Goal: Task Accomplishment & Management: Use online tool/utility

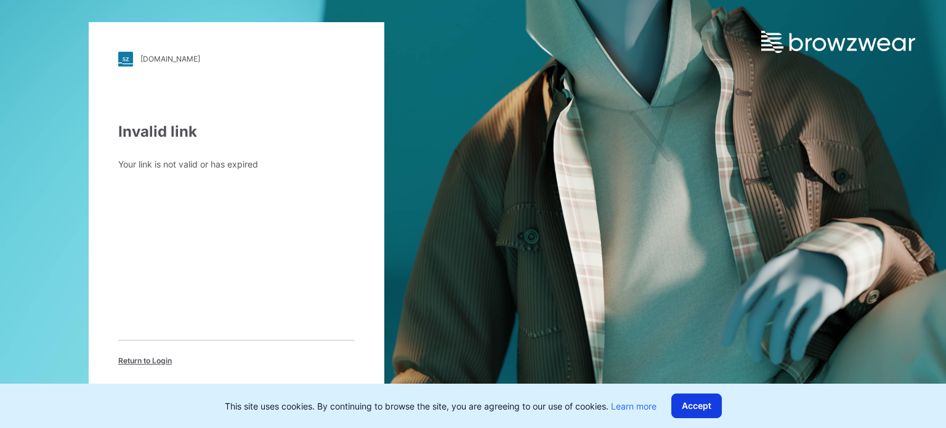
click at [701, 397] on button "Accept" at bounding box center [696, 405] width 50 height 25
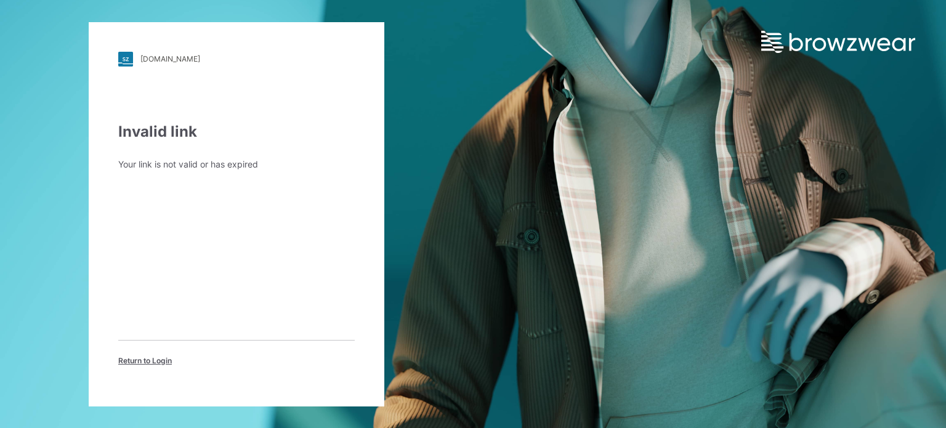
click at [147, 357] on span "Return to Login" at bounding box center [145, 360] width 54 height 11
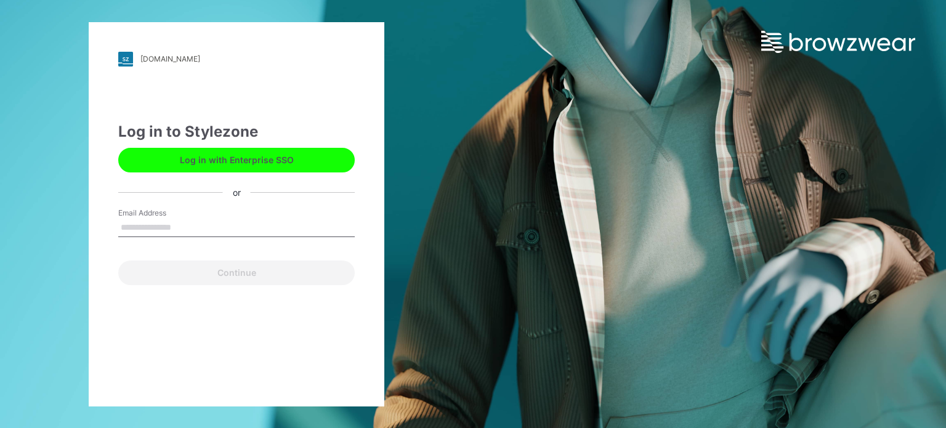
type input "**********"
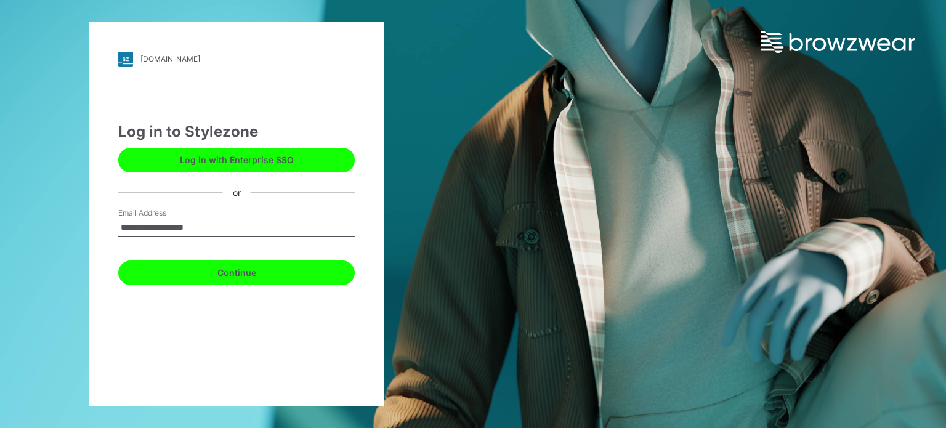
click at [231, 273] on button "Continue" at bounding box center [236, 272] width 236 height 25
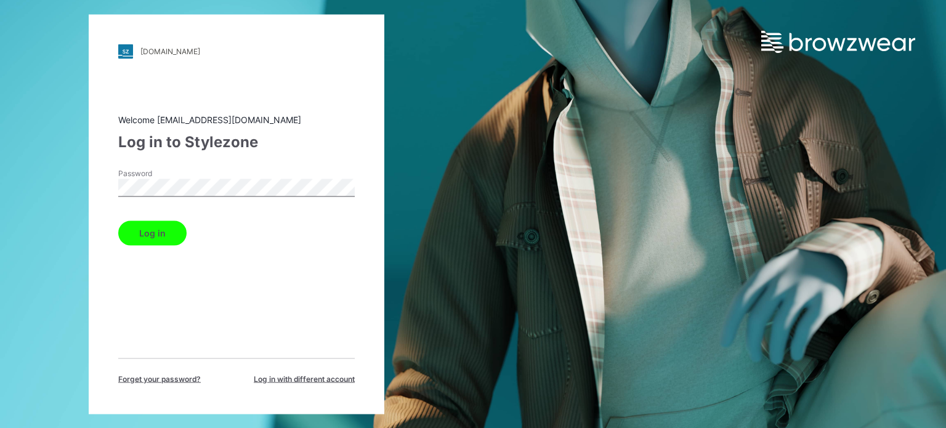
click at [139, 243] on button "Log in" at bounding box center [152, 232] width 68 height 25
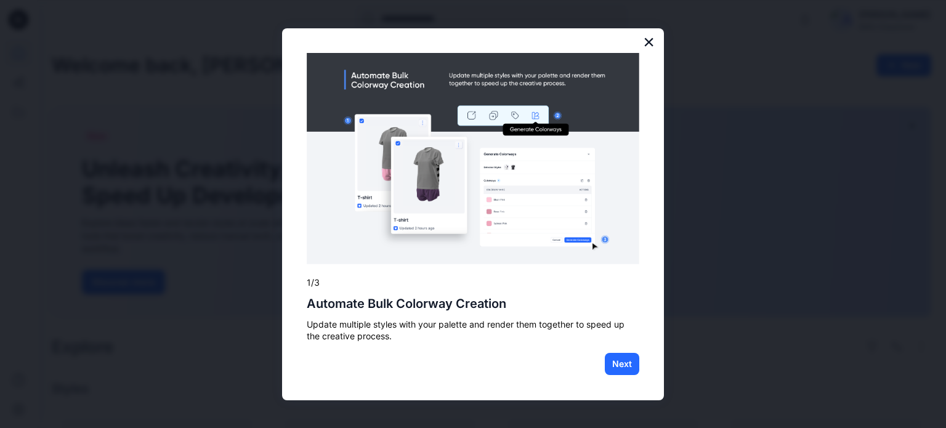
click at [653, 42] on button "×" at bounding box center [649, 42] width 12 height 20
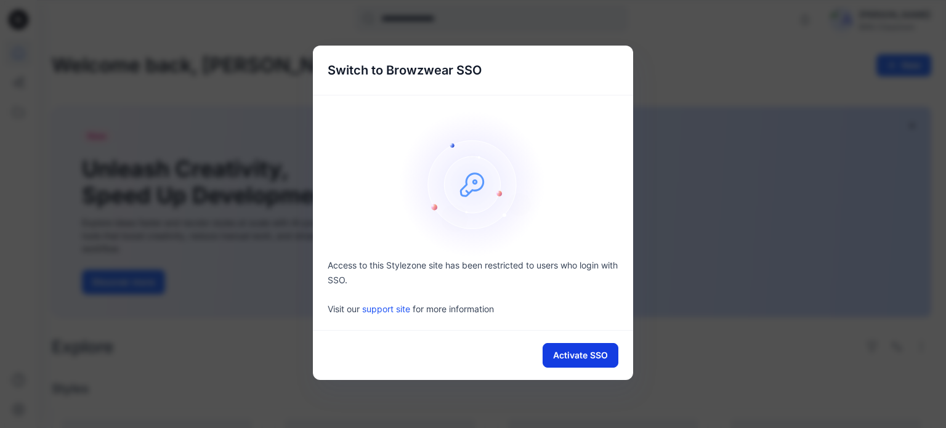
click at [591, 355] on button "Activate SSO" at bounding box center [580, 355] width 76 height 25
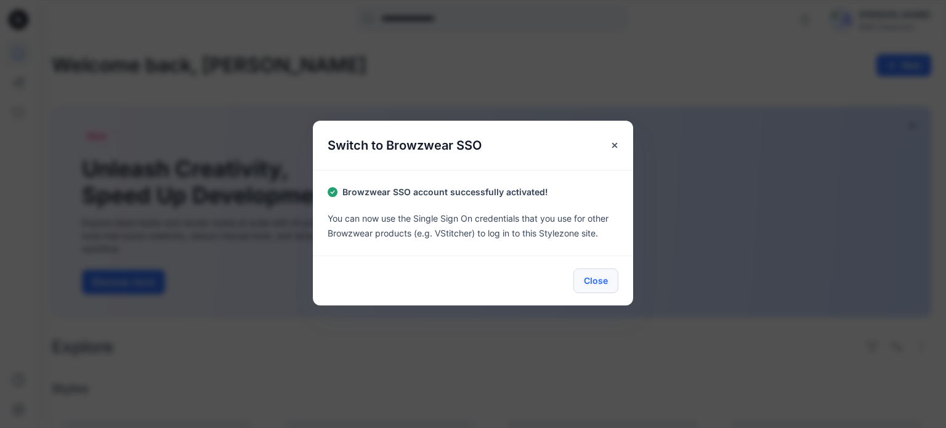
click at [589, 276] on button "Close" at bounding box center [595, 280] width 45 height 25
click at [603, 274] on button "Close" at bounding box center [595, 280] width 45 height 25
click at [618, 147] on icon "Close" at bounding box center [614, 145] width 10 height 10
click at [603, 286] on button "Close" at bounding box center [595, 280] width 45 height 25
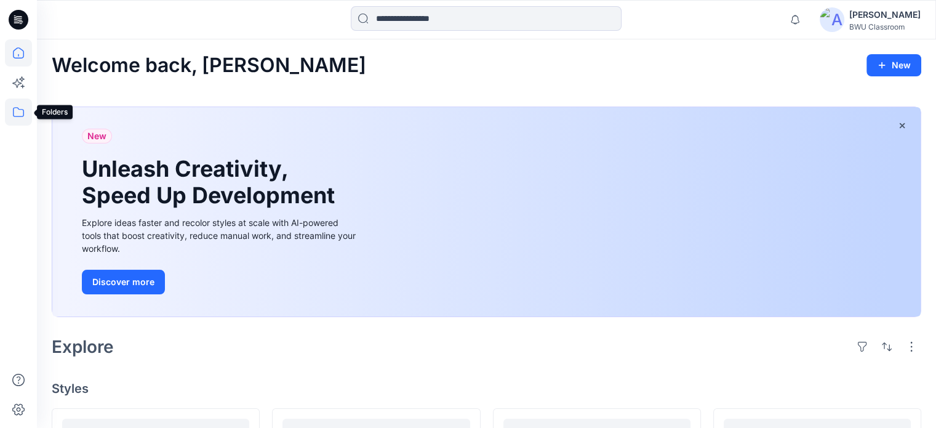
click at [17, 115] on icon at bounding box center [18, 111] width 27 height 27
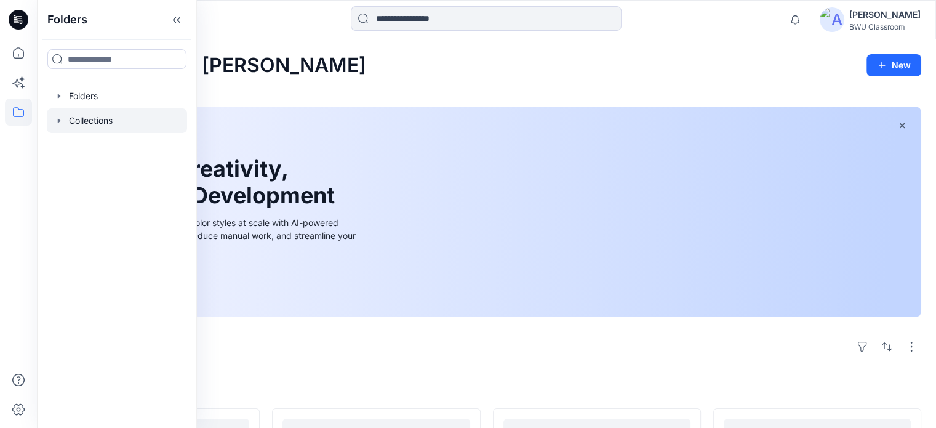
click at [79, 123] on div at bounding box center [117, 120] width 140 height 25
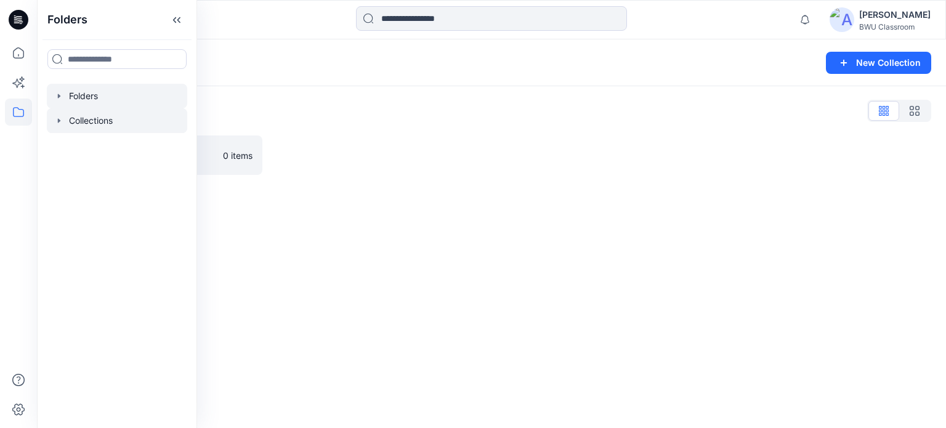
click at [119, 95] on div at bounding box center [117, 96] width 140 height 25
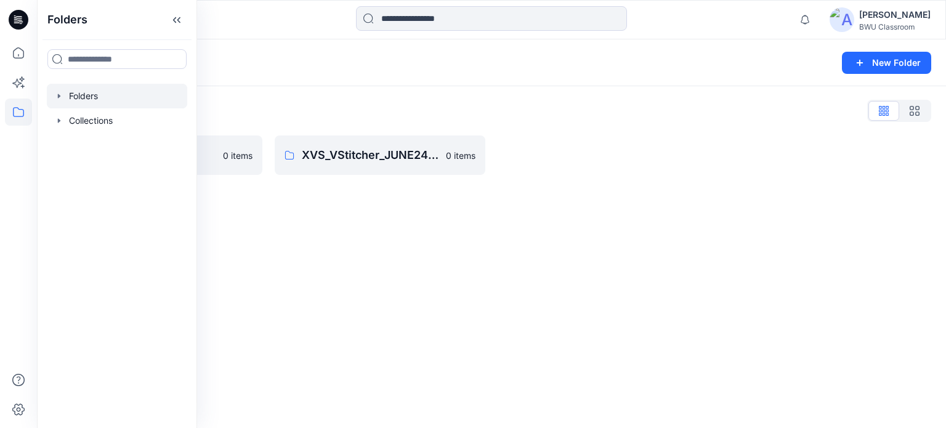
click at [296, 86] on div "Folders List Alumni 0 items XVS_VStitcher_JUNE24_SGT 0 items" at bounding box center [491, 137] width 909 height 103
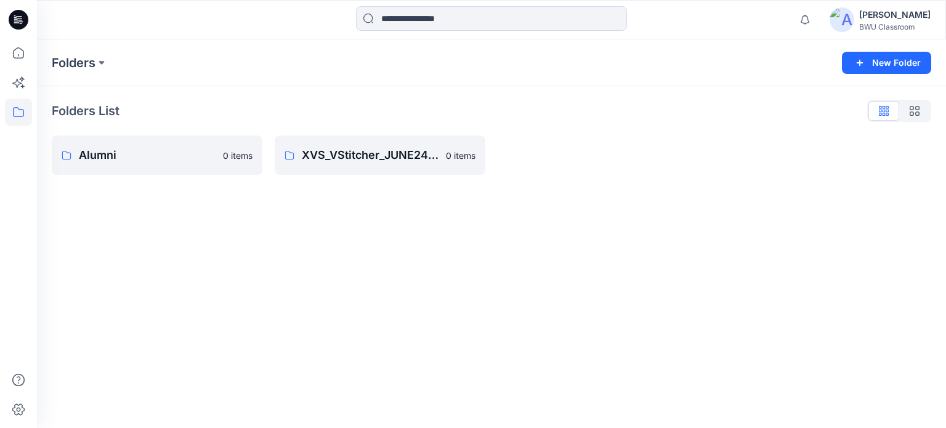
click at [22, 28] on icon at bounding box center [19, 20] width 20 height 20
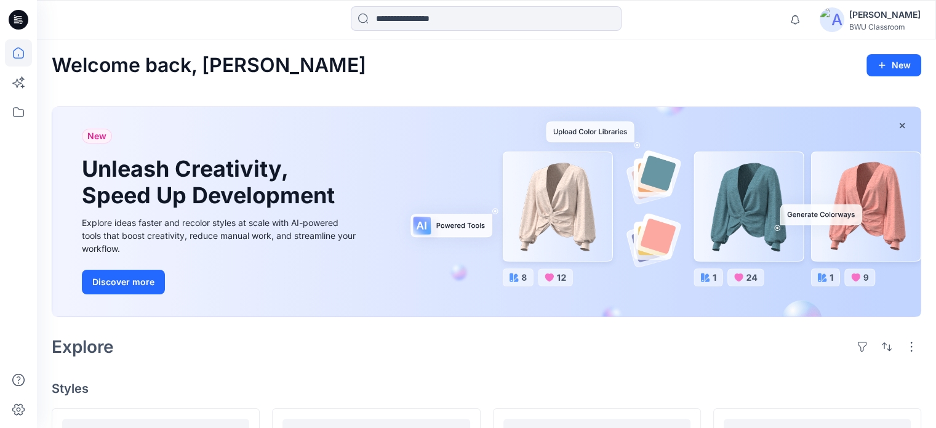
click at [882, 24] on div "BWU Classroom" at bounding box center [885, 26] width 71 height 9
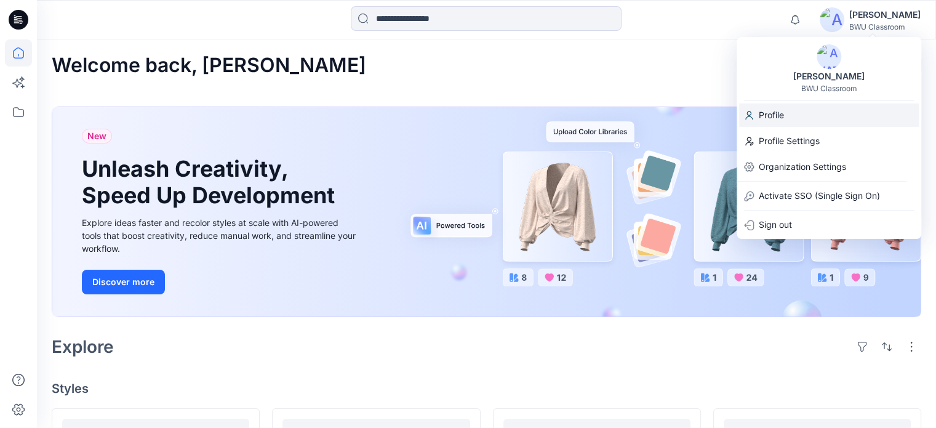
click at [800, 118] on div "Profile" at bounding box center [829, 114] width 180 height 23
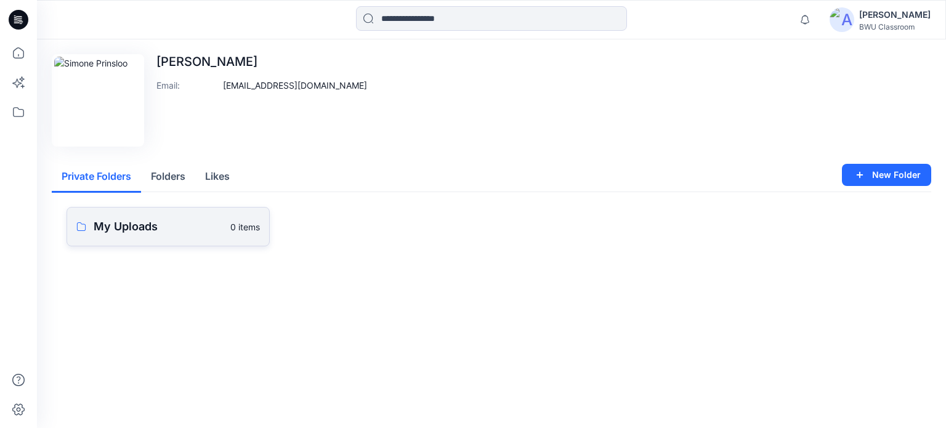
click at [124, 225] on p "My Uploads" at bounding box center [158, 226] width 129 height 17
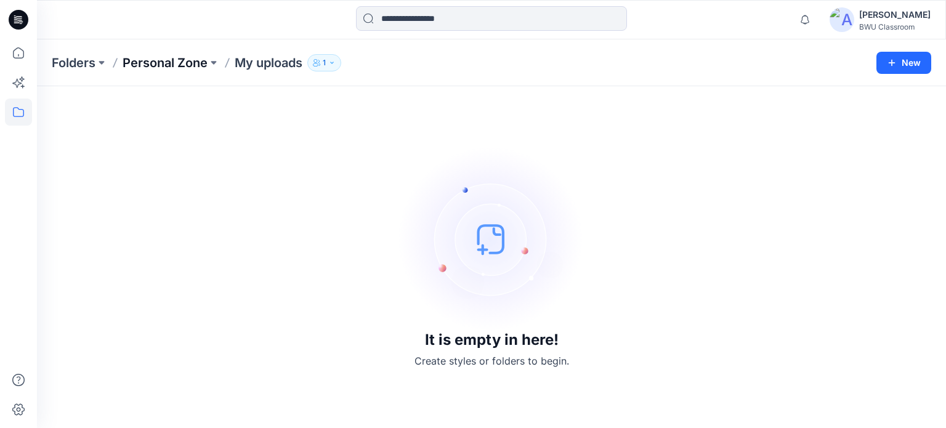
click at [189, 62] on p "Personal Zone" at bounding box center [165, 62] width 85 height 17
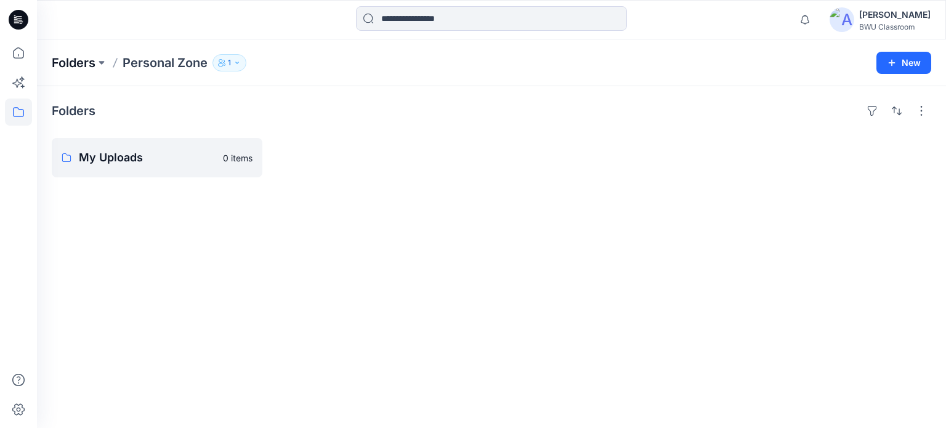
click at [79, 58] on p "Folders" at bounding box center [74, 62] width 44 height 17
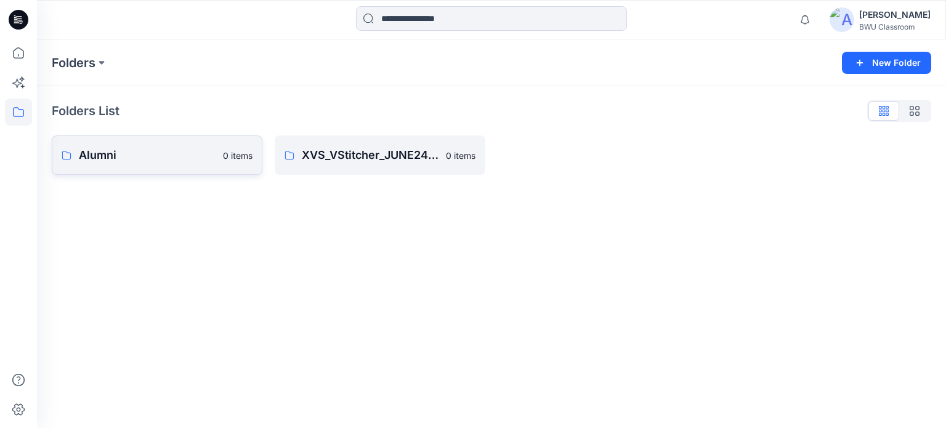
click at [207, 165] on link "Alumni 0 items" at bounding box center [157, 154] width 211 height 39
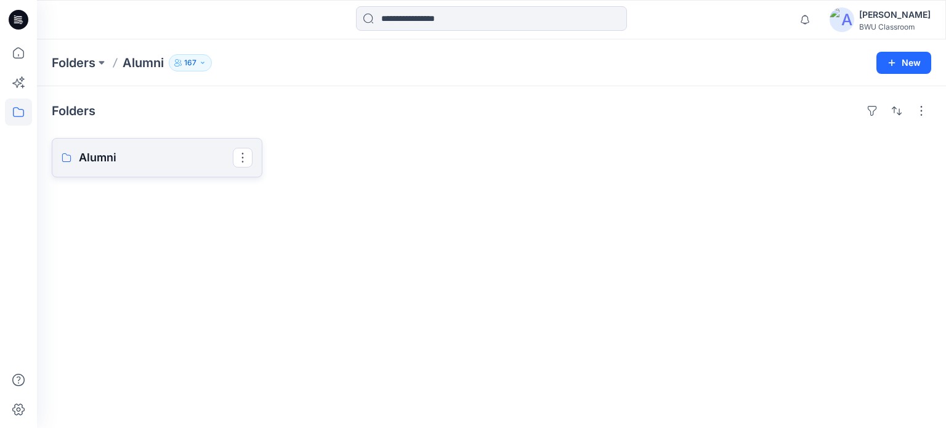
click at [209, 147] on link "Alumni" at bounding box center [157, 157] width 211 height 39
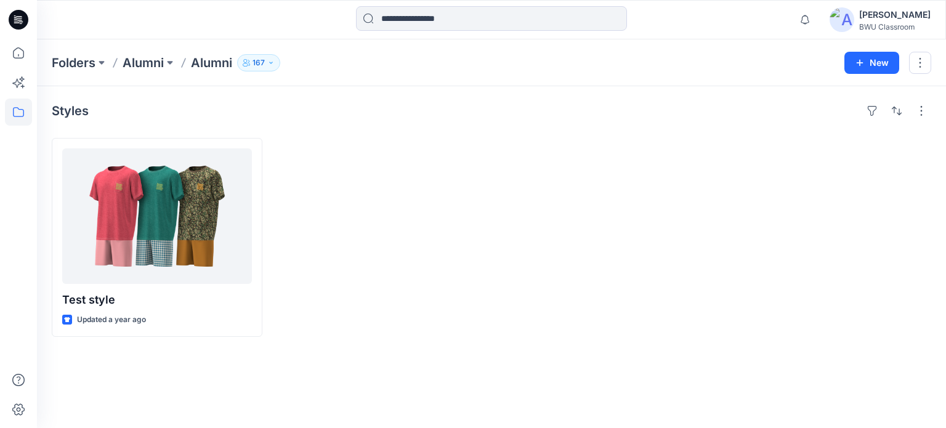
click at [884, 30] on div "BWU Classroom" at bounding box center [894, 26] width 71 height 9
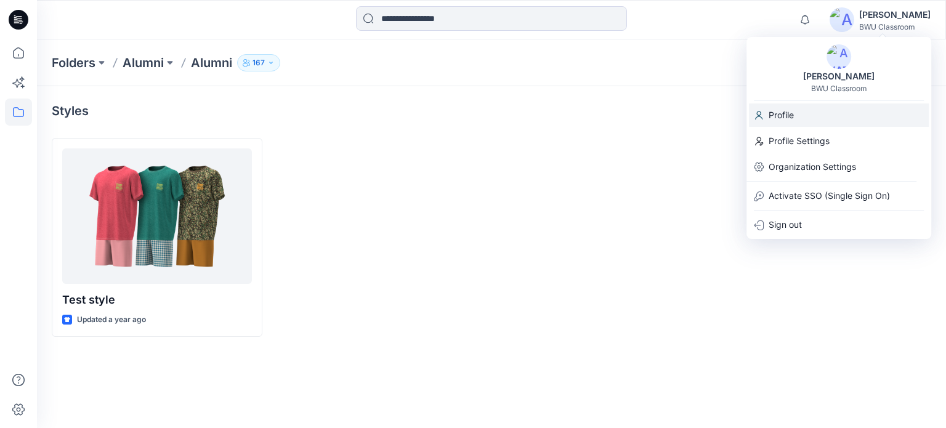
click at [785, 123] on p "Profile" at bounding box center [780, 114] width 25 height 23
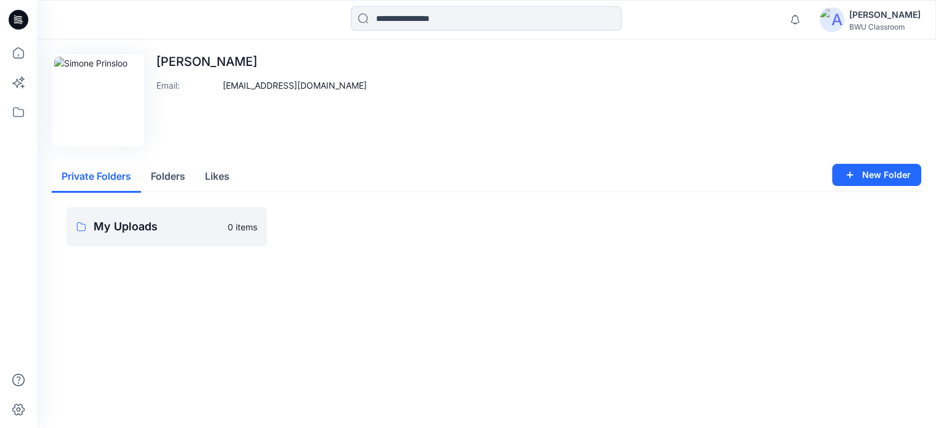
click at [209, 182] on button "Likes" at bounding box center [217, 176] width 44 height 31
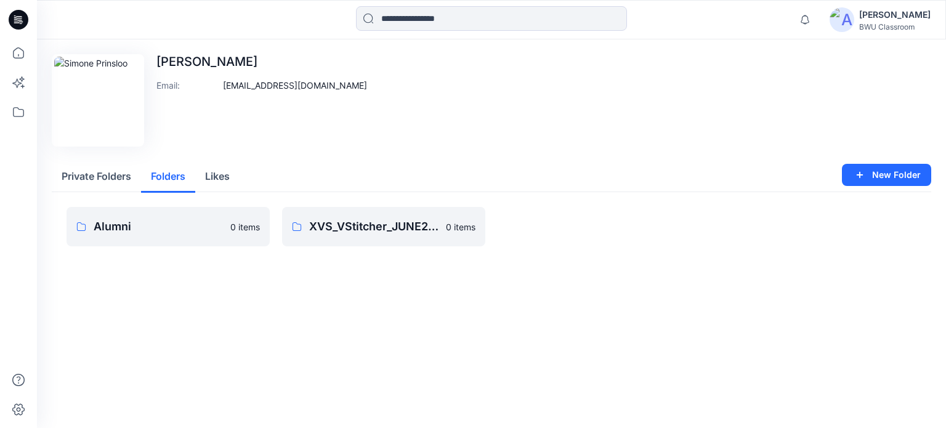
click at [169, 179] on button "Folders" at bounding box center [168, 176] width 54 height 31
click at [338, 222] on p "XVS_VStitcher_JUNE24_SGT" at bounding box center [373, 226] width 129 height 17
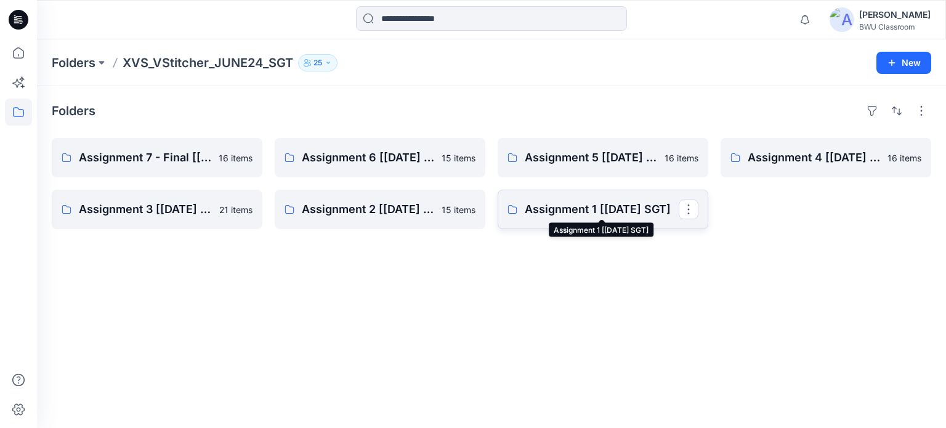
click at [651, 216] on p "Assignment 1 [JUN24 SGT]" at bounding box center [601, 209] width 154 height 17
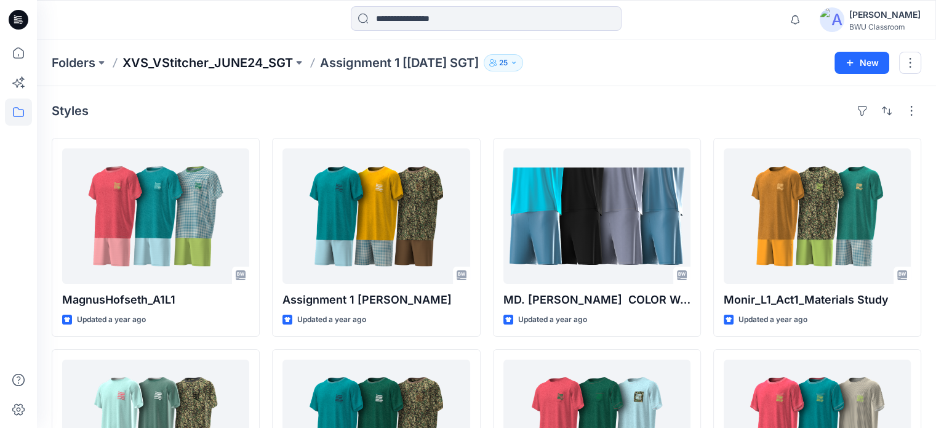
click at [251, 60] on p "XVS_VStitcher_JUNE24_SGT" at bounding box center [208, 62] width 171 height 17
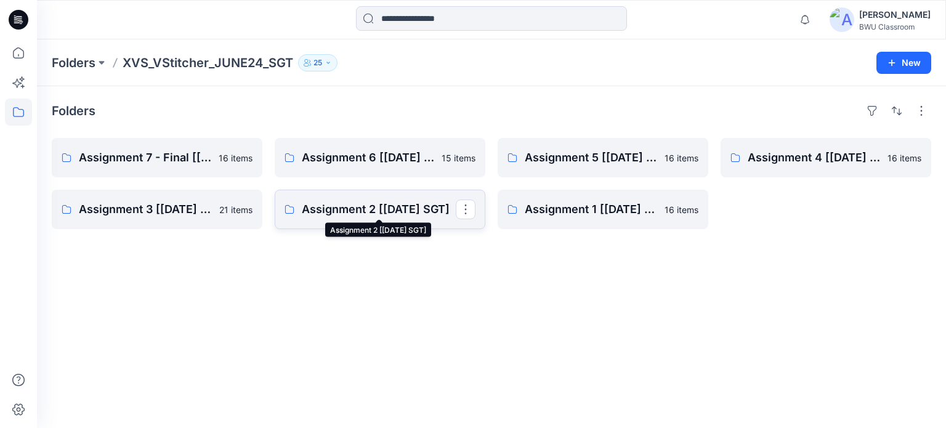
click at [399, 204] on p "Assignment 2 [[DATE] SGT]" at bounding box center [379, 209] width 154 height 17
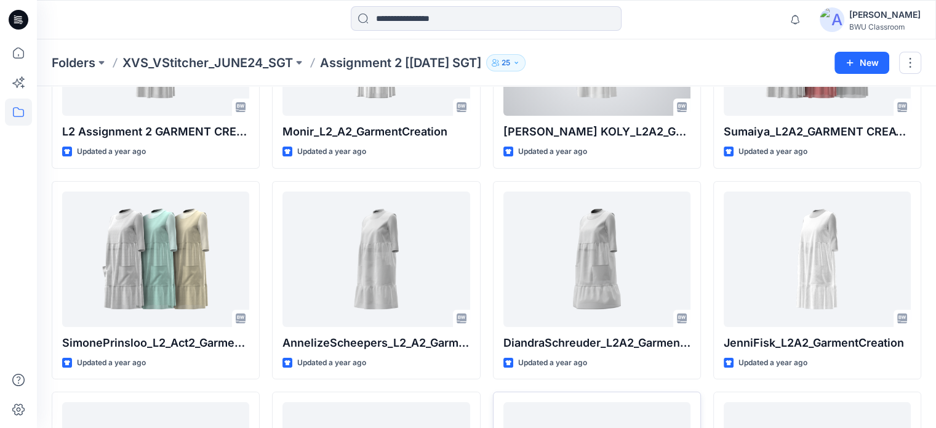
scroll to position [172, 0]
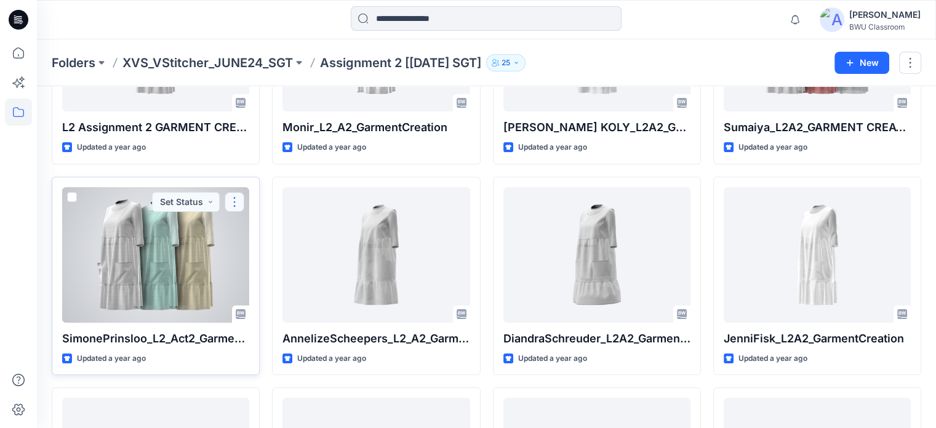
click at [231, 199] on button "button" at bounding box center [235, 202] width 20 height 20
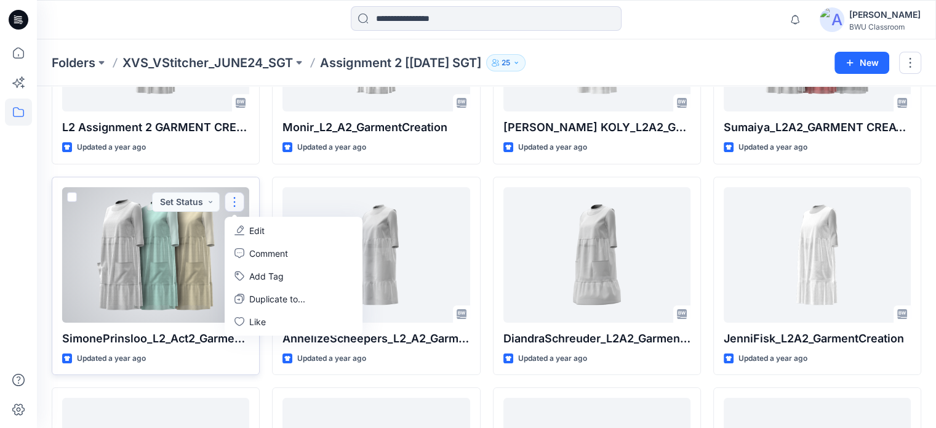
click at [176, 268] on div at bounding box center [155, 254] width 187 height 135
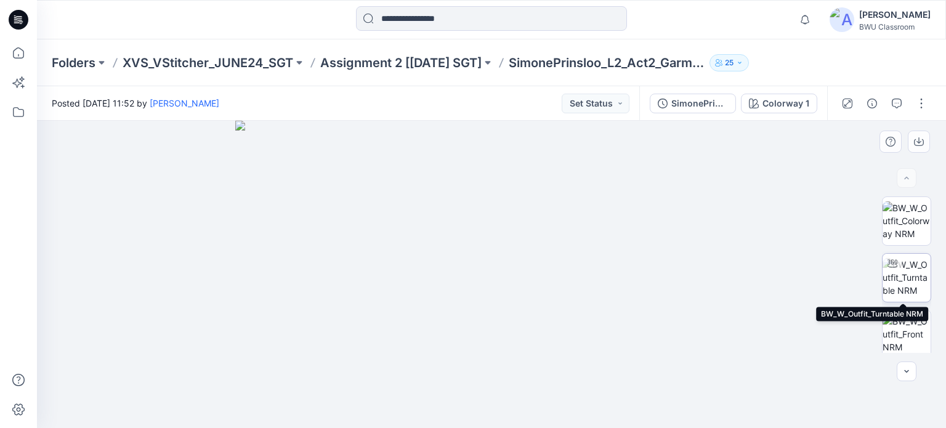
click at [908, 273] on img at bounding box center [906, 277] width 48 height 39
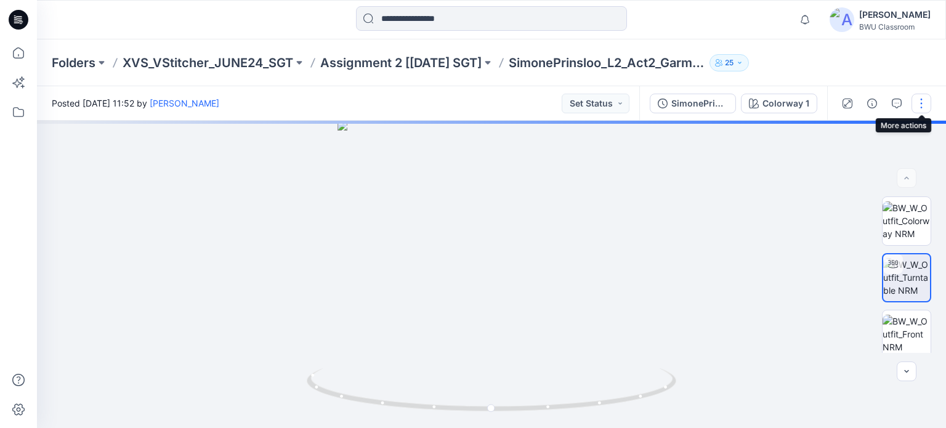
click at [925, 106] on button "button" at bounding box center [921, 104] width 20 height 20
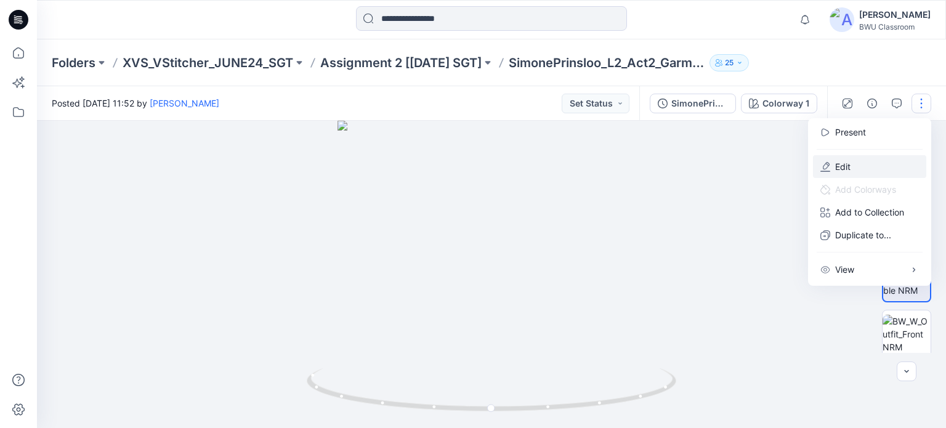
click at [874, 166] on button "Edit" at bounding box center [869, 166] width 113 height 23
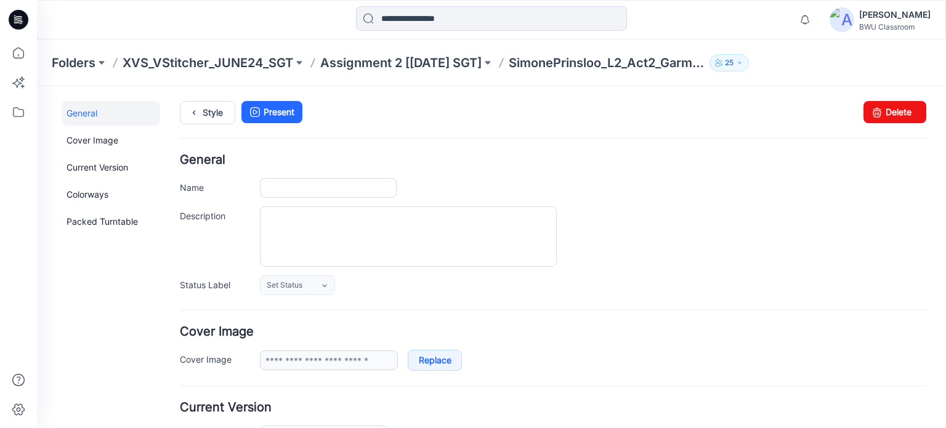
type input "**********"
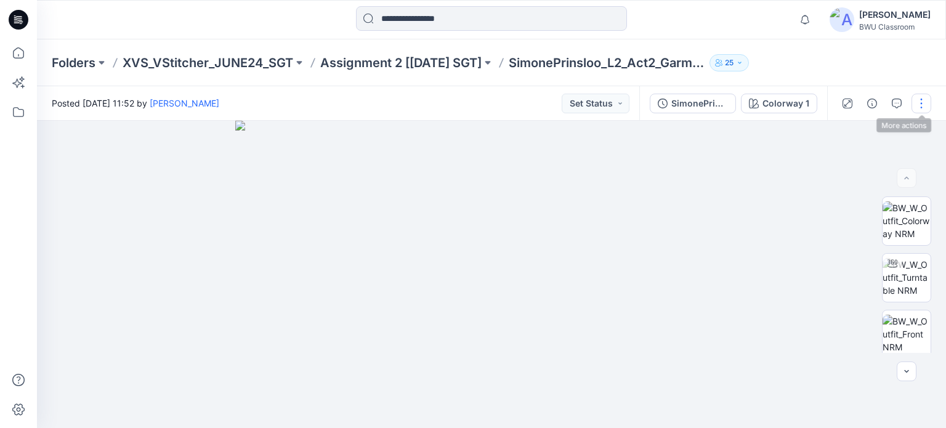
click at [914, 101] on button "button" at bounding box center [921, 104] width 20 height 20
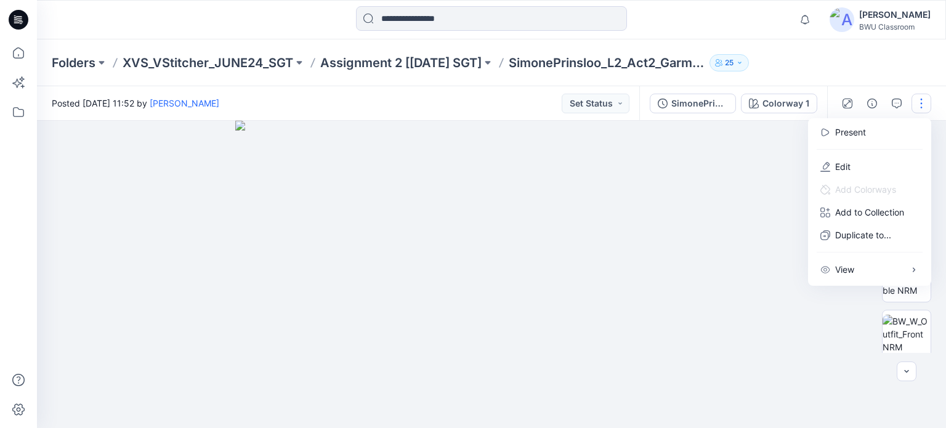
click at [914, 101] on button "button" at bounding box center [921, 104] width 20 height 20
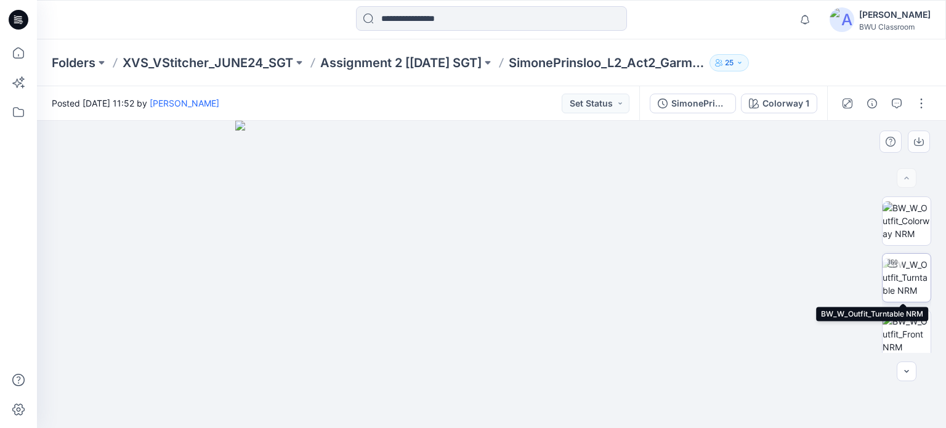
click at [912, 282] on img at bounding box center [906, 277] width 48 height 39
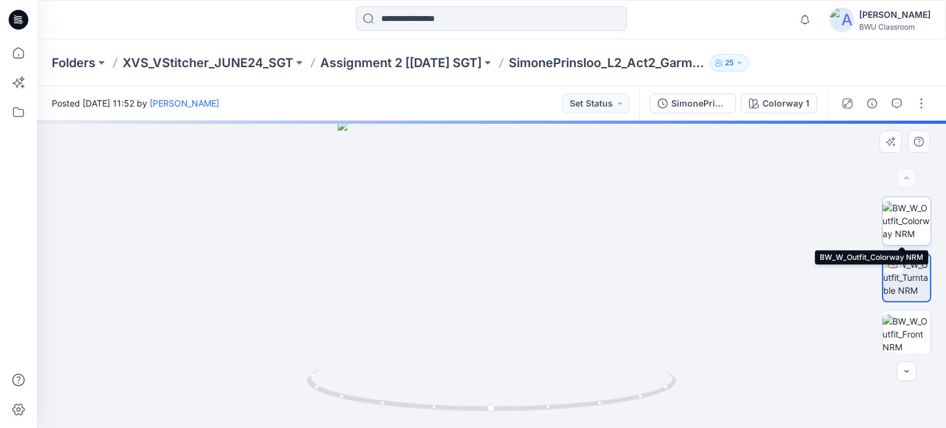
click at [894, 209] on img at bounding box center [906, 220] width 48 height 39
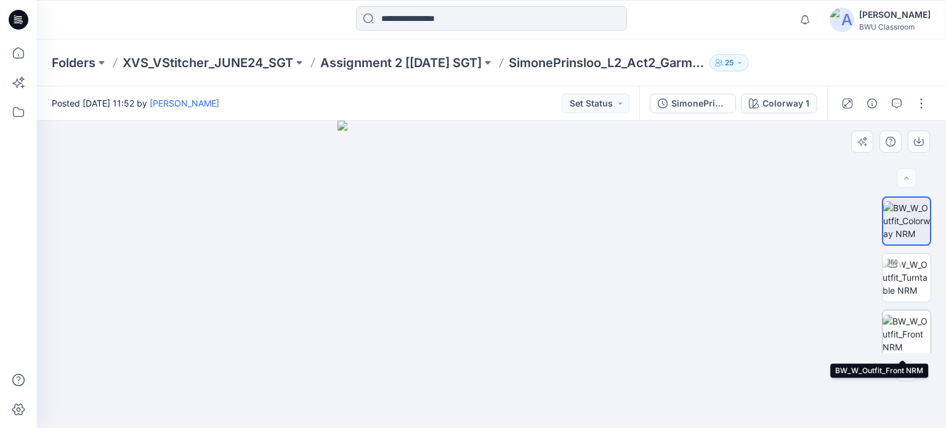
click at [909, 334] on img at bounding box center [906, 334] width 48 height 39
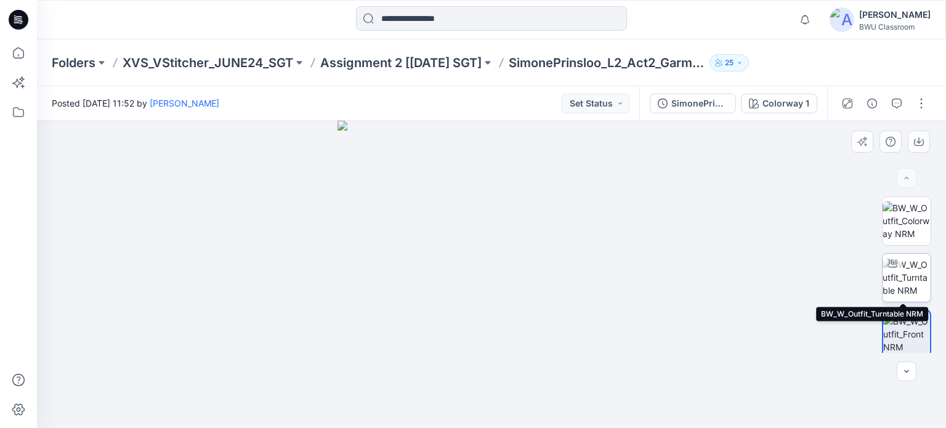
click at [915, 267] on img at bounding box center [906, 277] width 48 height 39
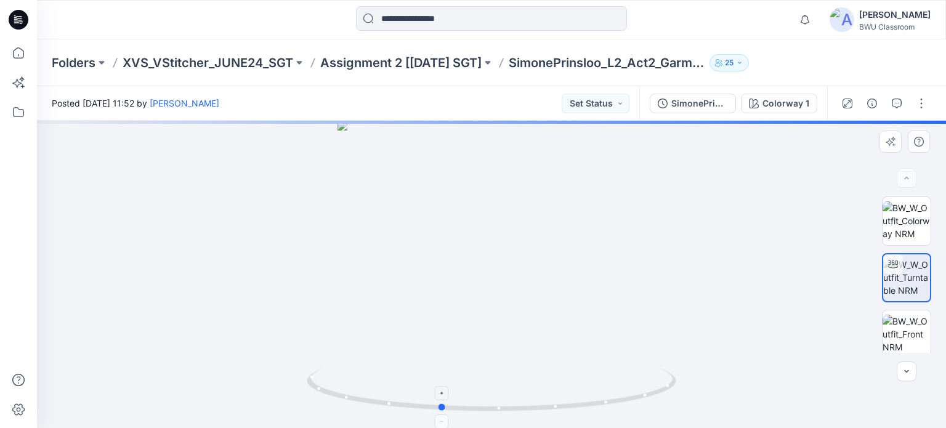
drag, startPoint x: 628, startPoint y: 384, endPoint x: 577, endPoint y: 396, distance: 52.4
click at [577, 396] on icon at bounding box center [493, 391] width 372 height 46
